Goal: Check status

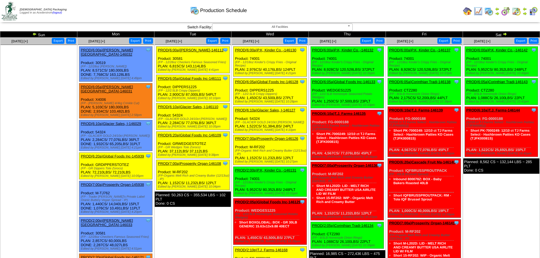
click at [507, 11] on img at bounding box center [505, 11] width 9 height 9
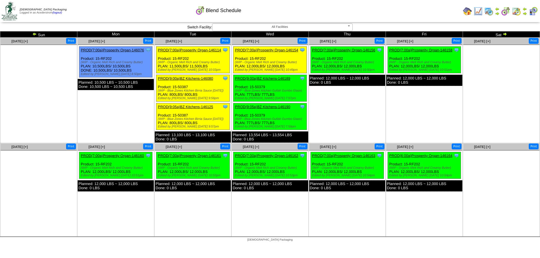
click at [263, 80] on link "PROD(9:00a)BZ Kitchens-146189" at bounding box center [262, 78] width 55 height 4
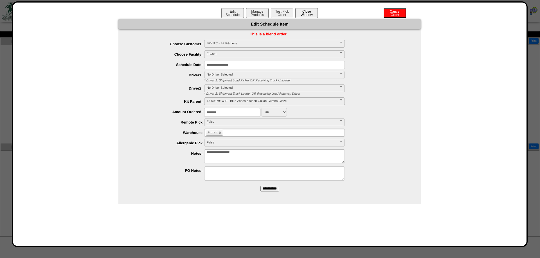
click at [309, 13] on button "Close Window" at bounding box center [306, 13] width 22 height 10
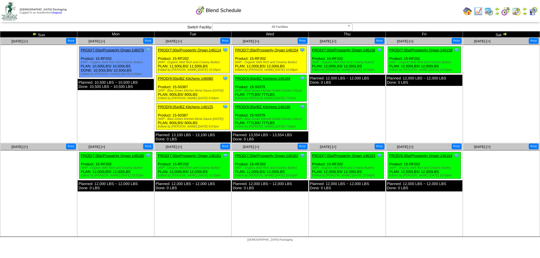
click at [488, 12] on img at bounding box center [488, 11] width 9 height 9
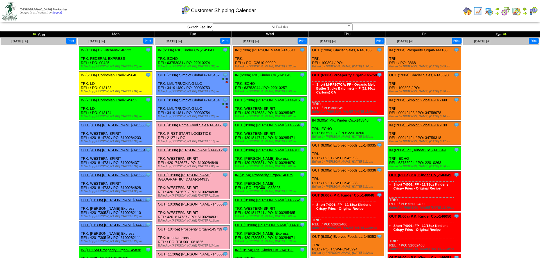
scroll to position [287, 0]
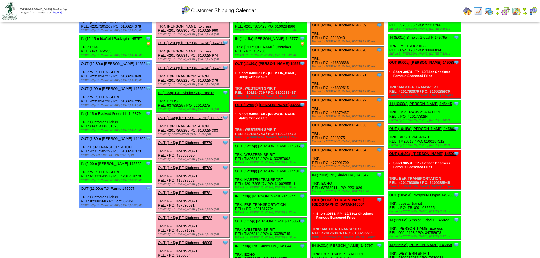
click at [525, 12] on img at bounding box center [524, 13] width 4 height 4
